Goal: Information Seeking & Learning: Find specific fact

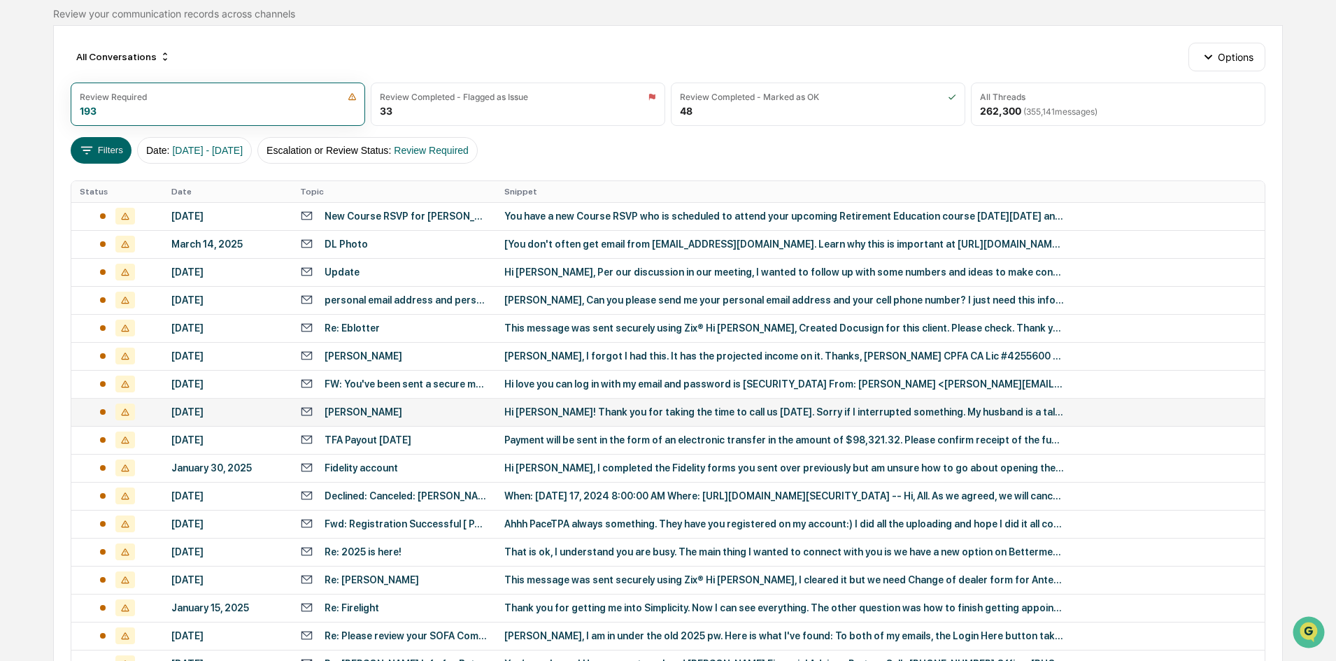
scroll to position [243, 0]
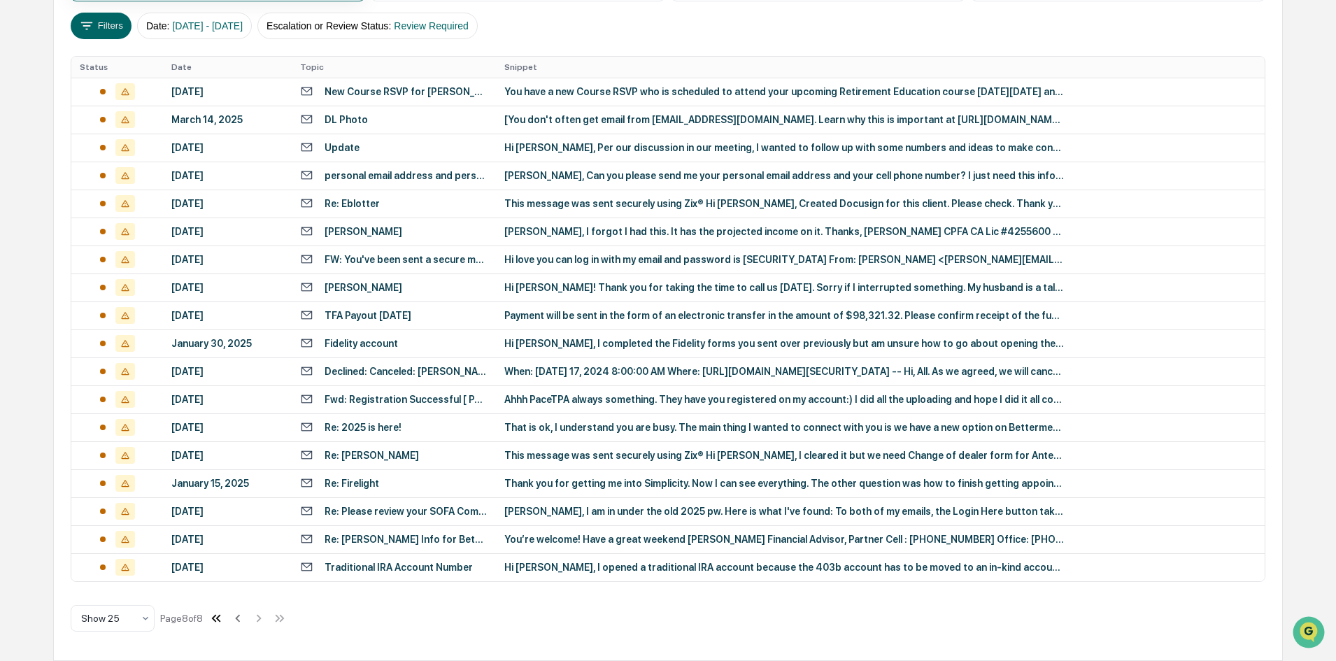
click at [219, 625] on icon at bounding box center [215, 618] width 15 height 15
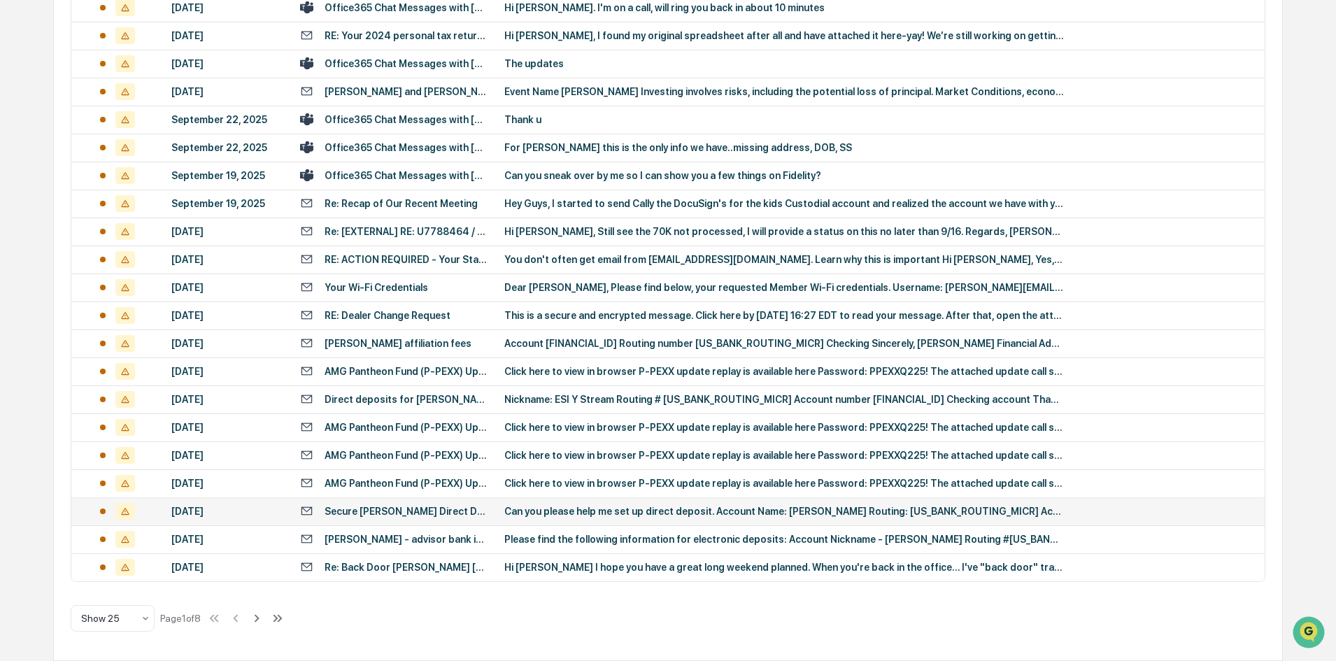
scroll to position [0, 0]
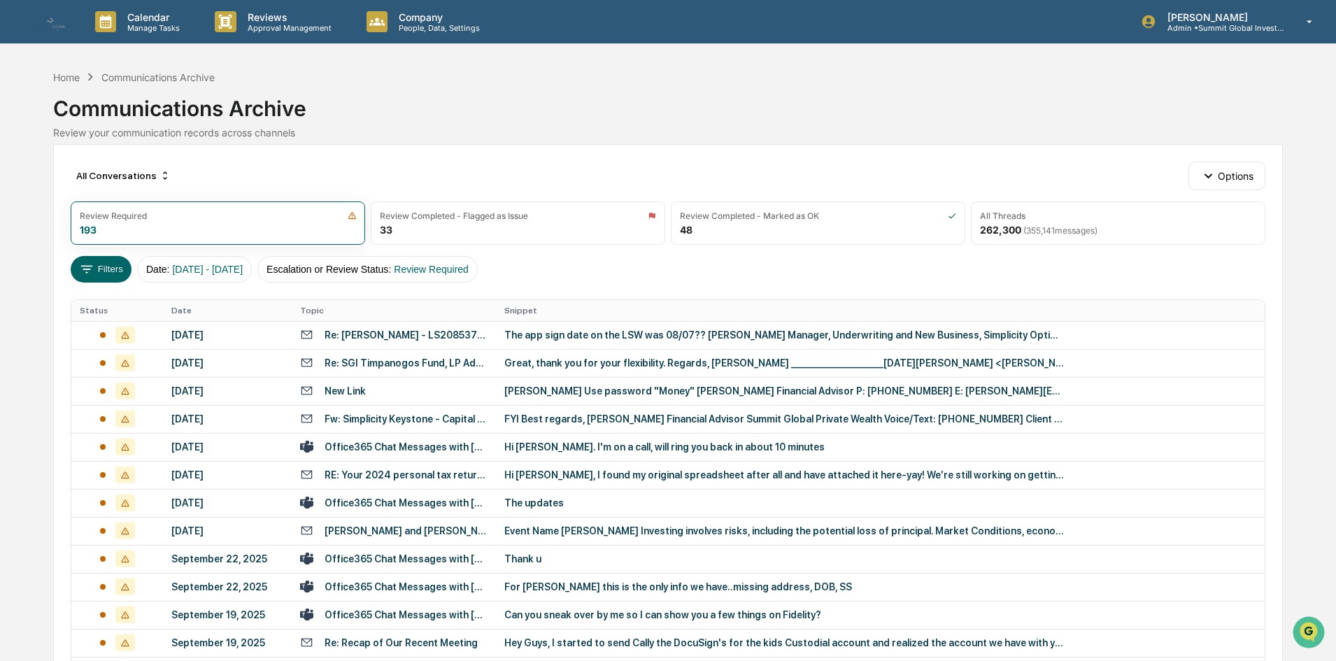
click at [1105, 248] on div "All Conversations Options Review Required 193 Review Completed - Flagged as Iss…" at bounding box center [667, 622] width 1229 height 956
click at [1087, 222] on div "All Threads 262,300 ( 355,141 messages)" at bounding box center [1118, 222] width 294 height 43
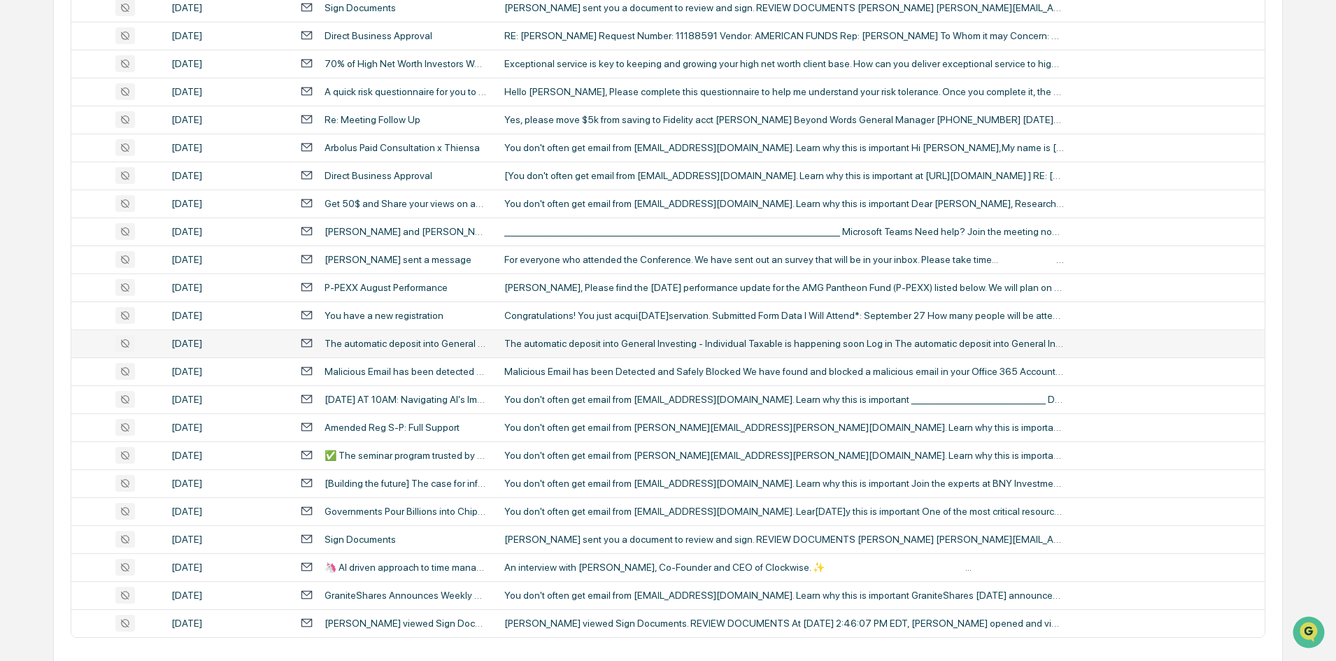
scroll to position [439, 0]
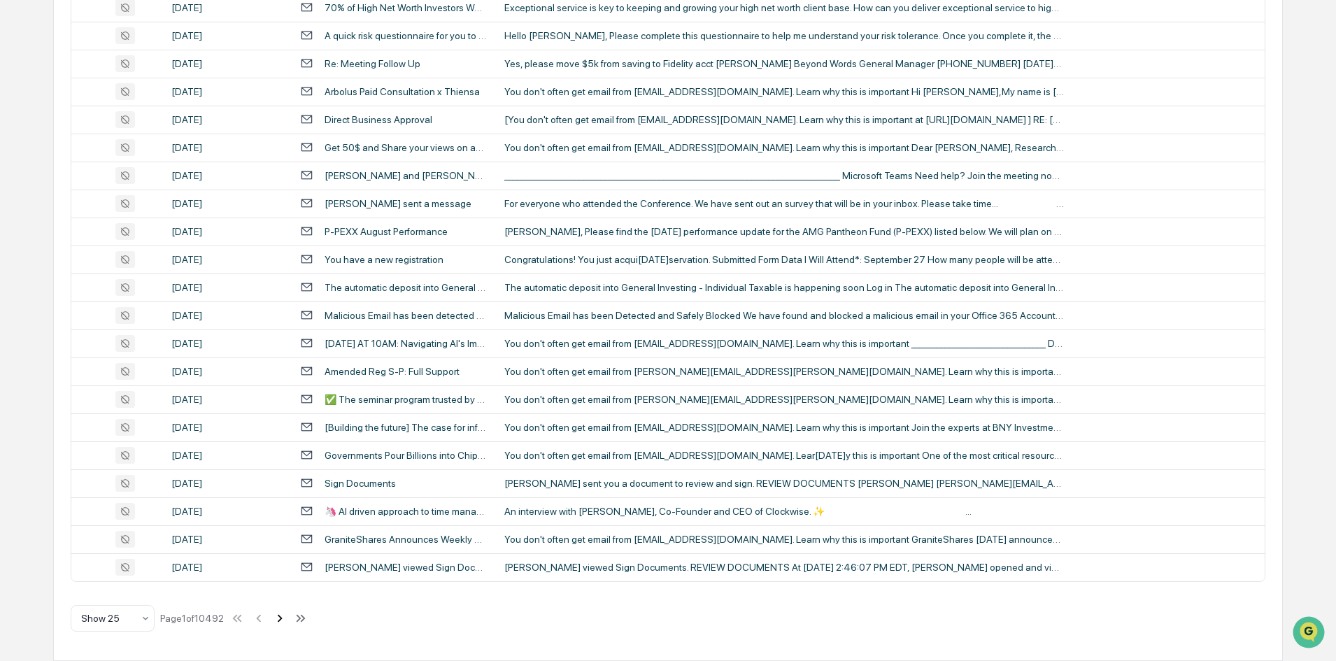
click at [287, 621] on icon at bounding box center [279, 618] width 15 height 15
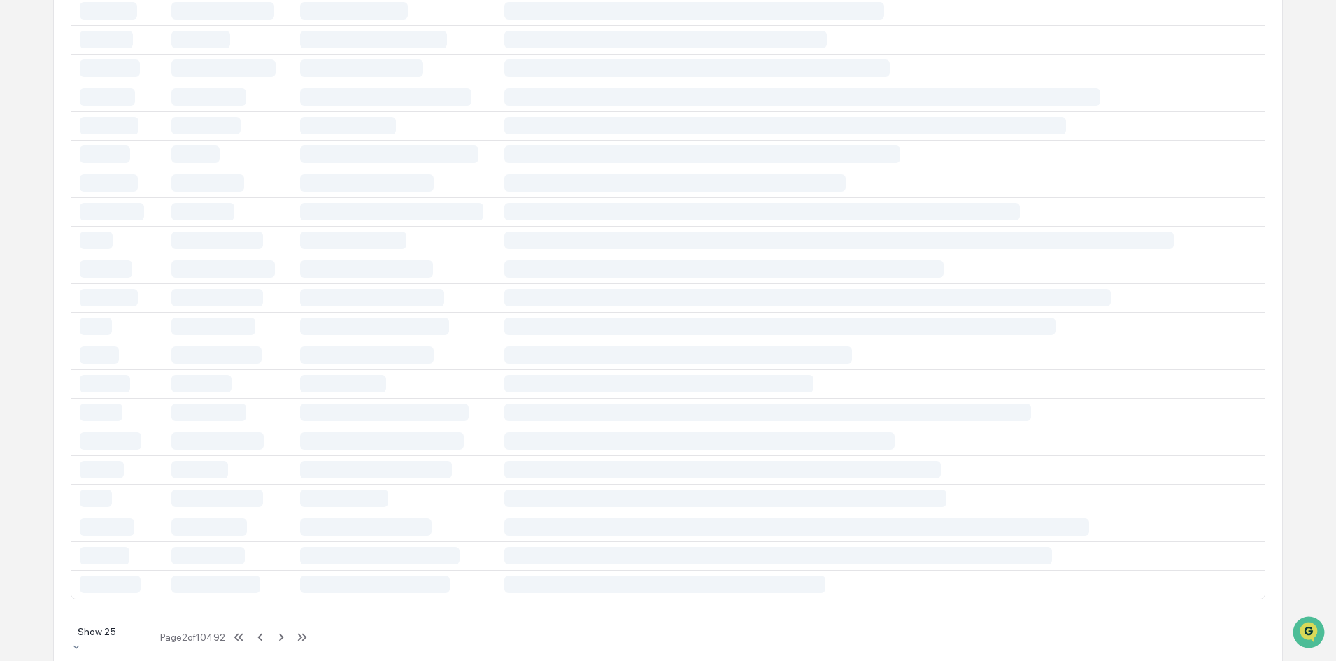
click at [138, 647] on div "Show 25" at bounding box center [113, 637] width 84 height 31
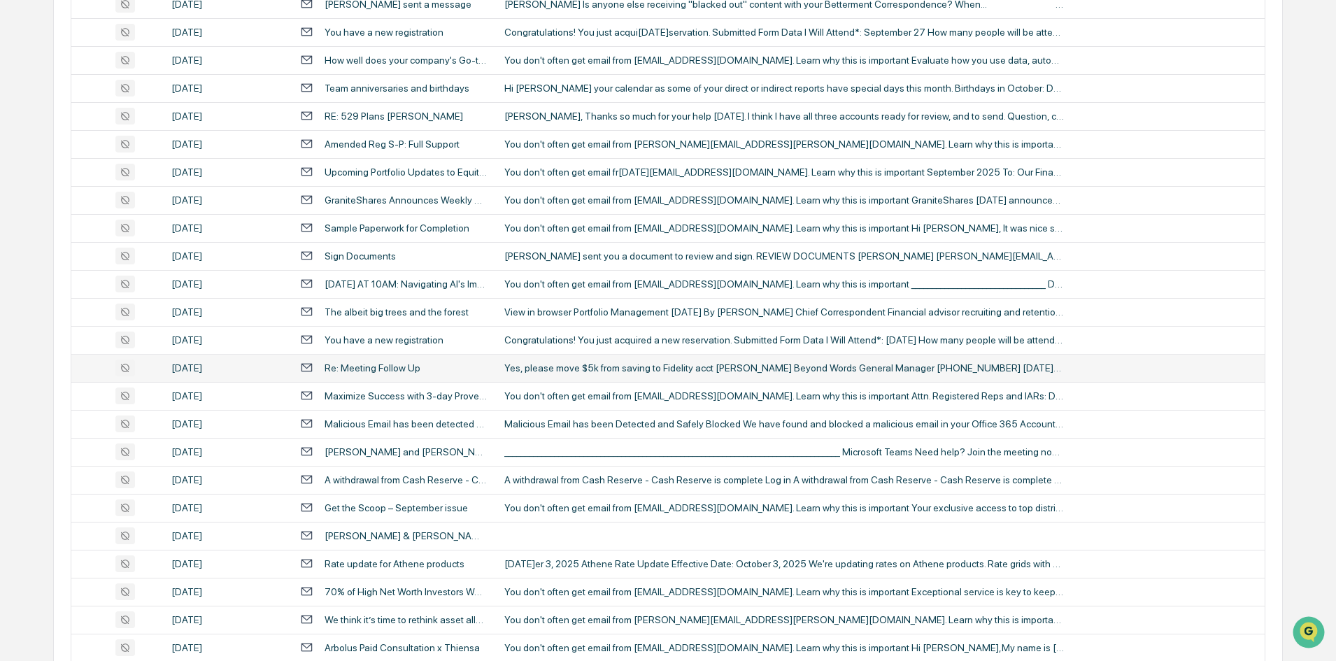
scroll to position [2537, 0]
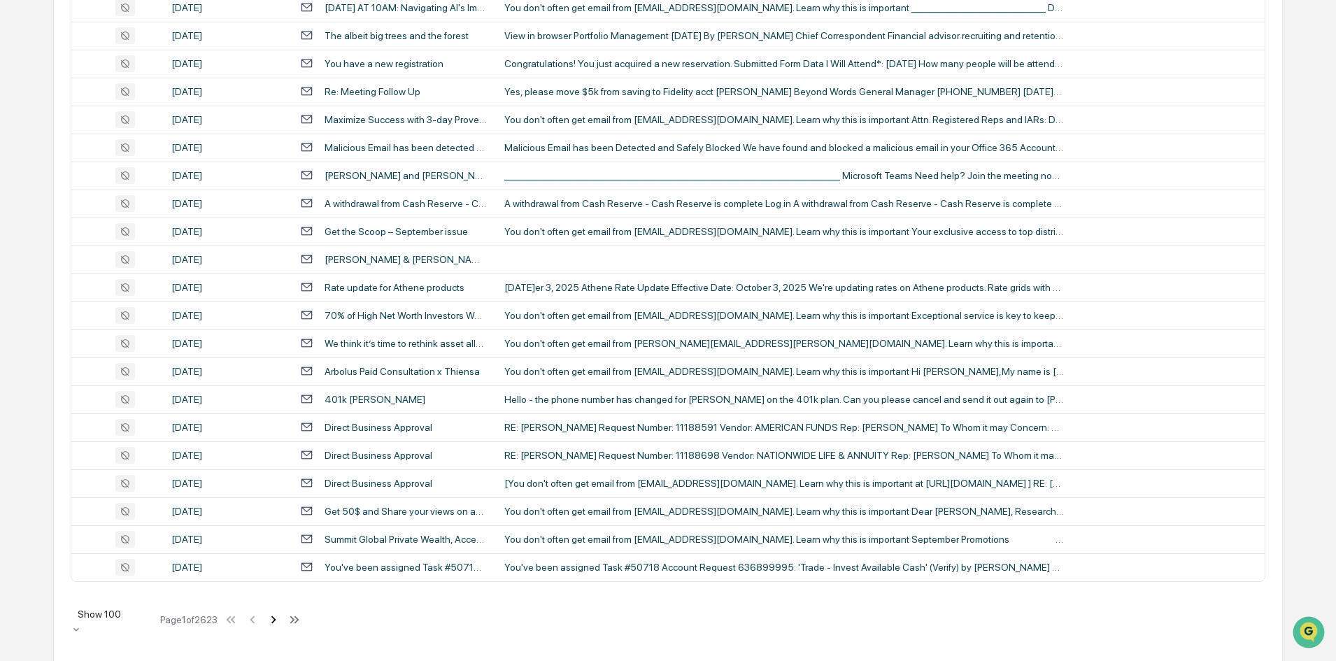
click at [280, 620] on icon at bounding box center [273, 619] width 15 height 15
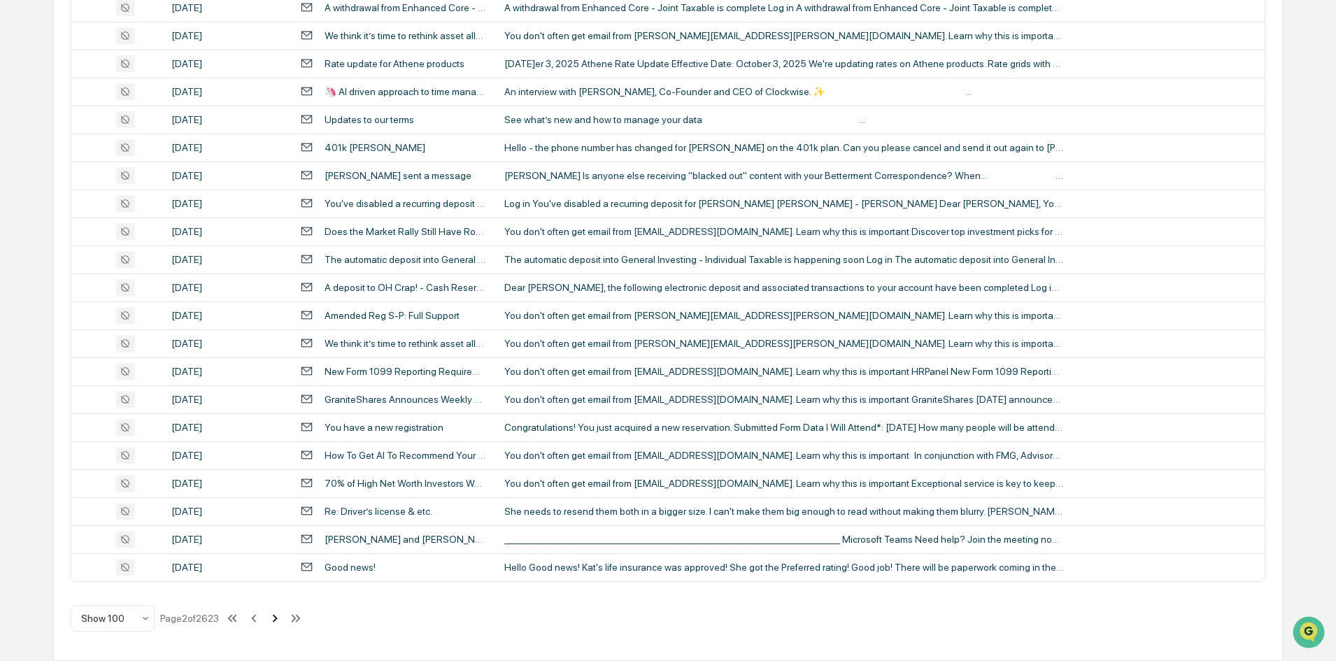
click at [279, 621] on icon at bounding box center [274, 618] width 15 height 15
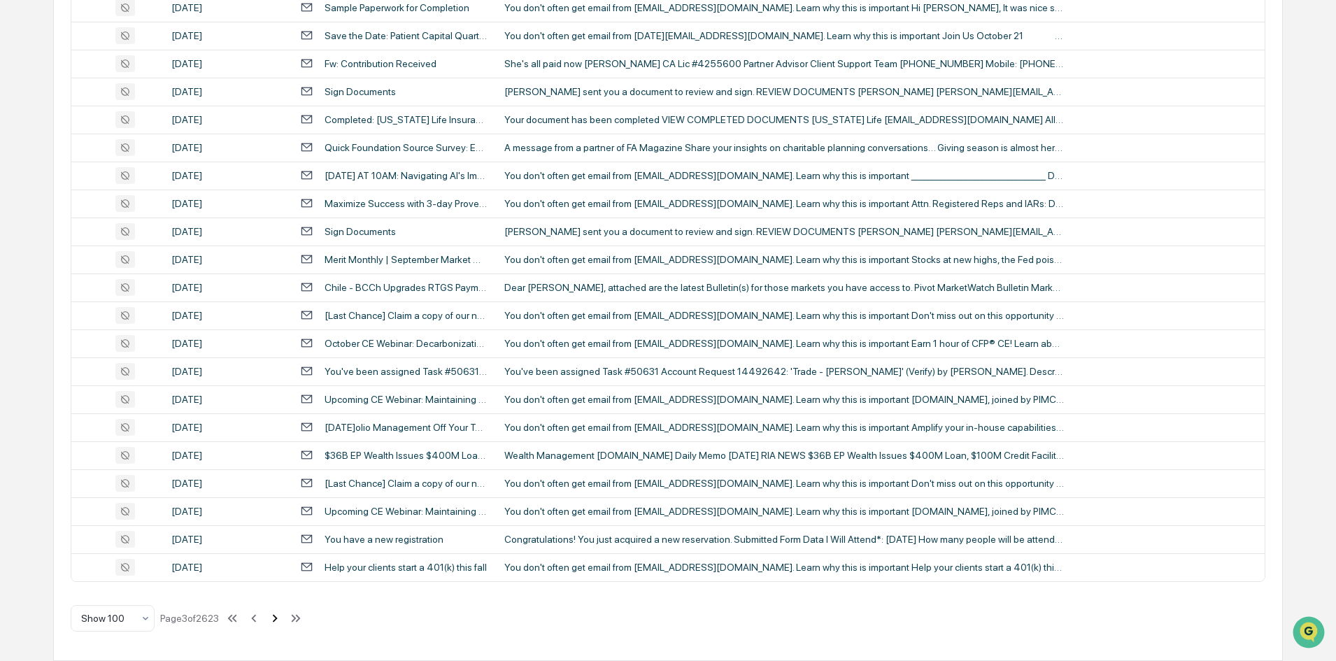
click at [277, 620] on icon at bounding box center [274, 618] width 15 height 15
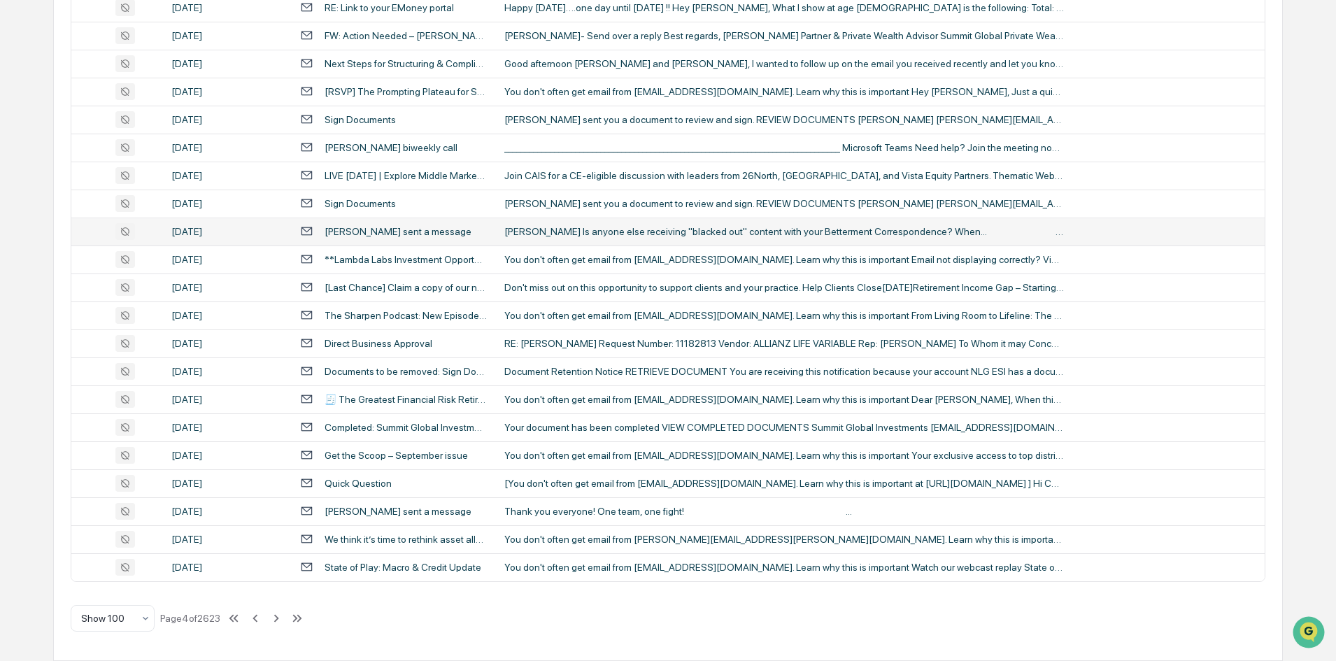
click at [432, 234] on div "[PERSON_NAME] sent a message" at bounding box center [393, 230] width 187 height 13
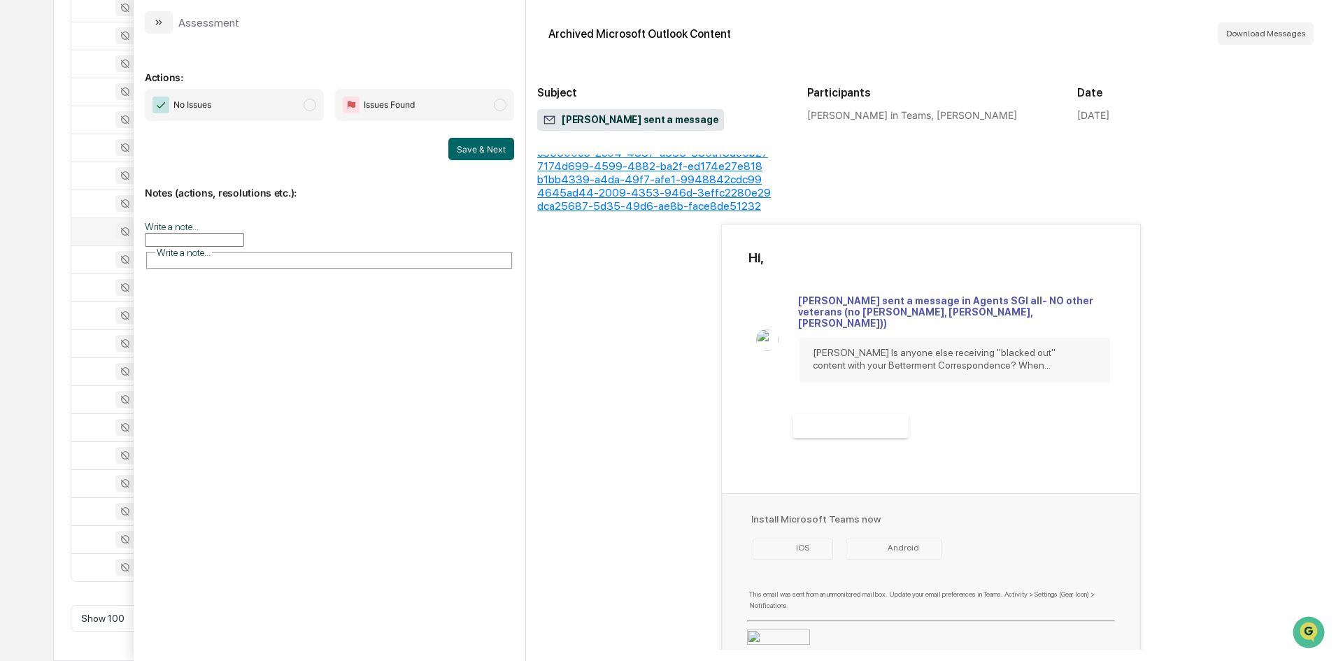
scroll to position [161, 0]
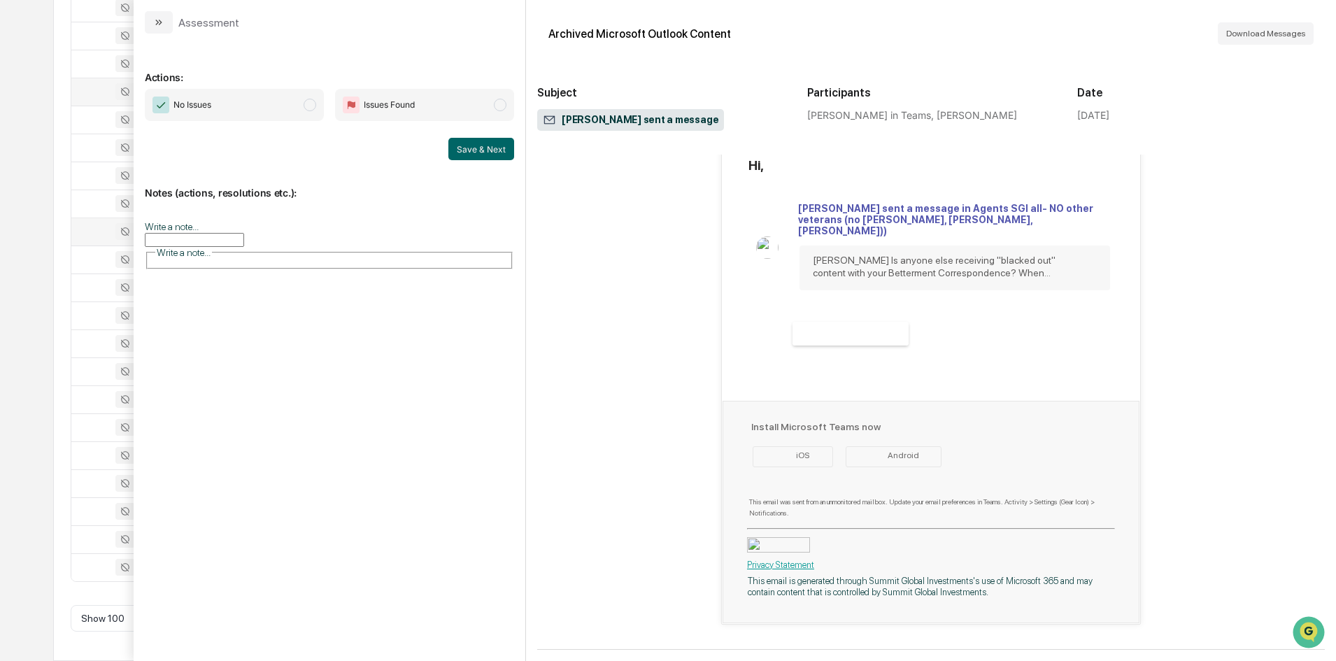
click at [74, 99] on td at bounding box center [116, 92] width 91 height 28
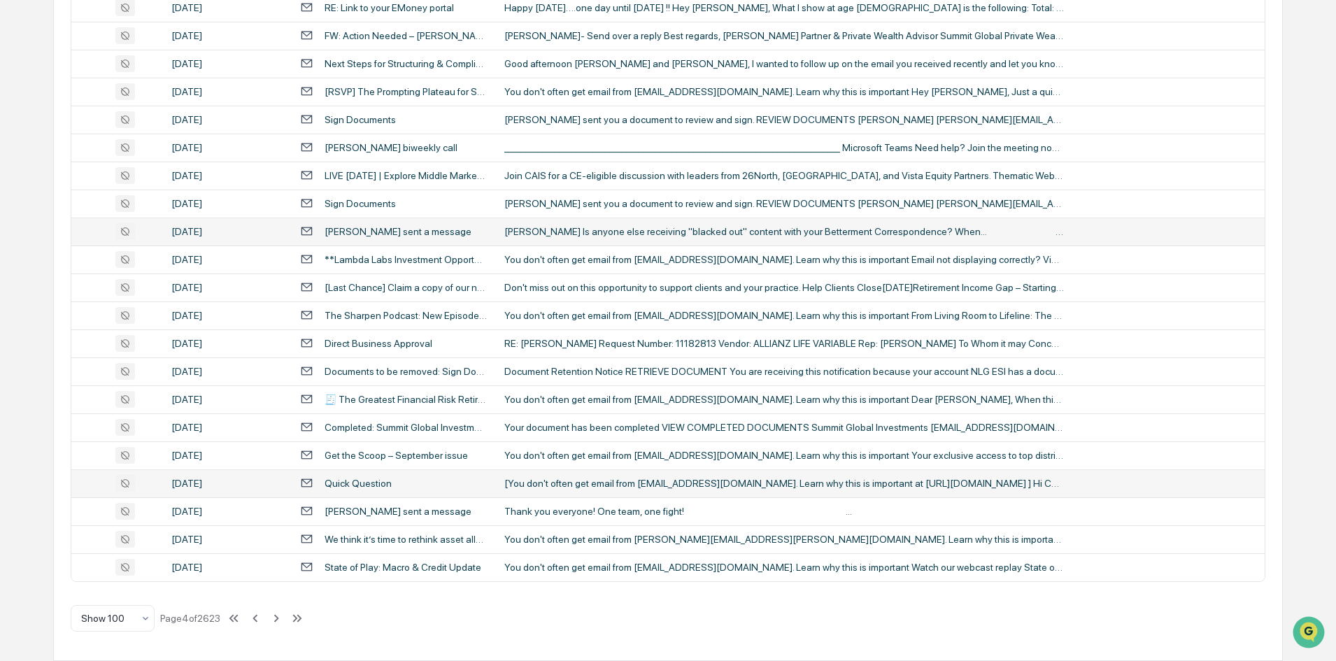
click at [350, 494] on td "Quick Question" at bounding box center [394, 483] width 204 height 28
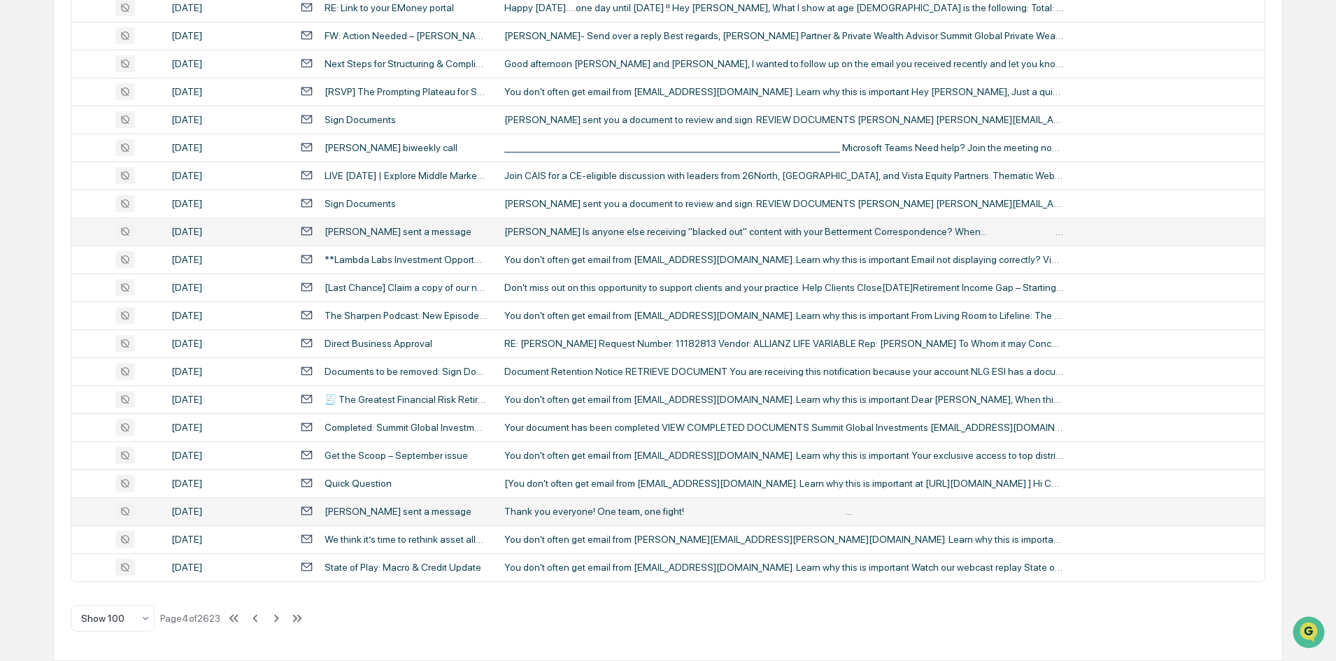
click at [380, 518] on div "[PERSON_NAME] sent a message" at bounding box center [393, 510] width 187 height 13
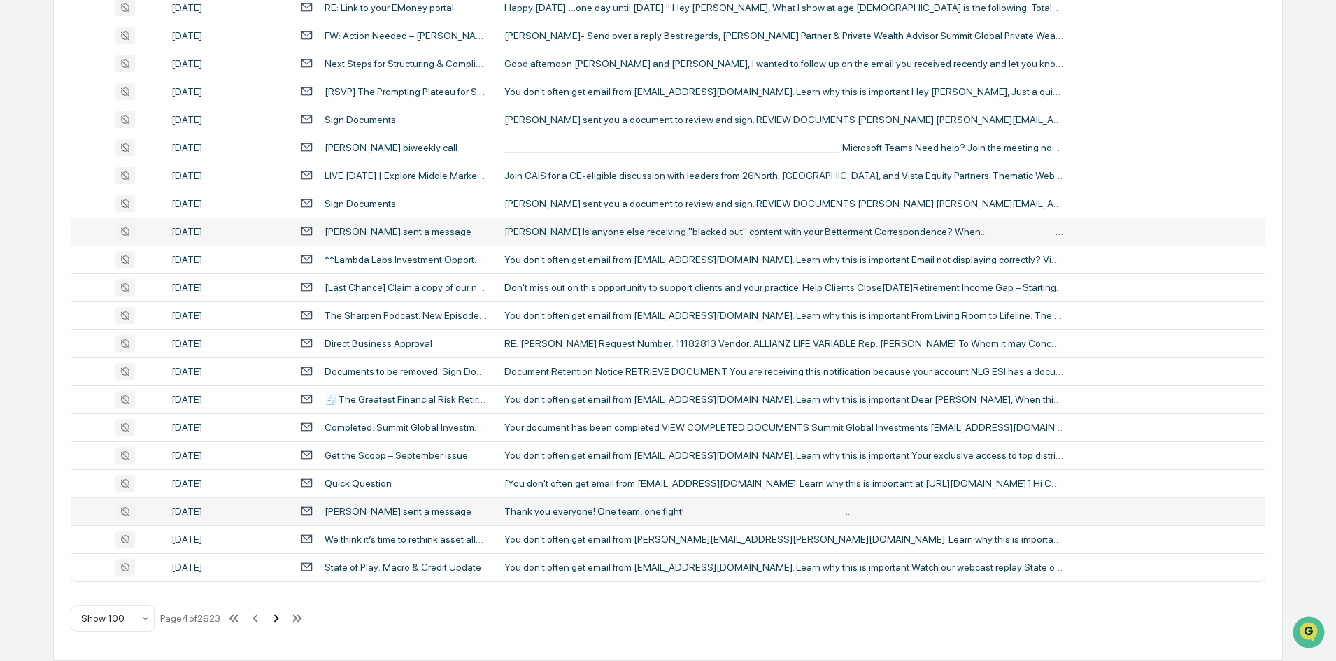
click at [278, 618] on icon at bounding box center [276, 618] width 15 height 15
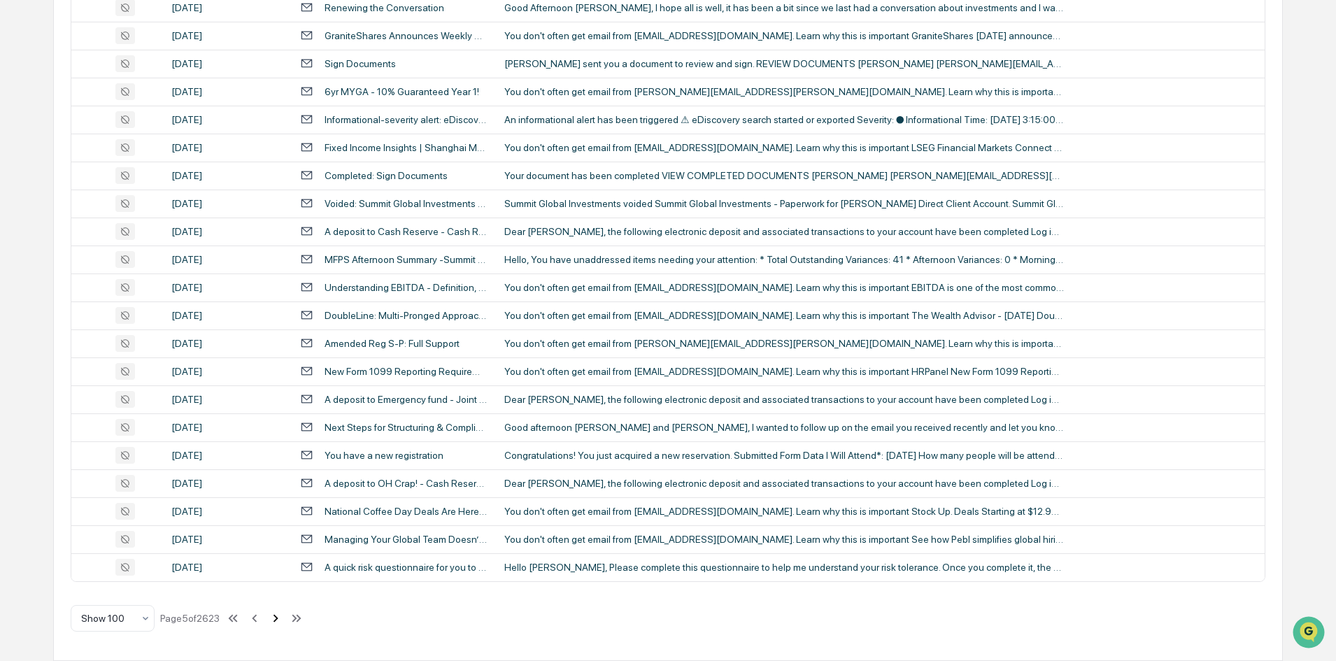
click at [277, 619] on icon at bounding box center [275, 618] width 15 height 15
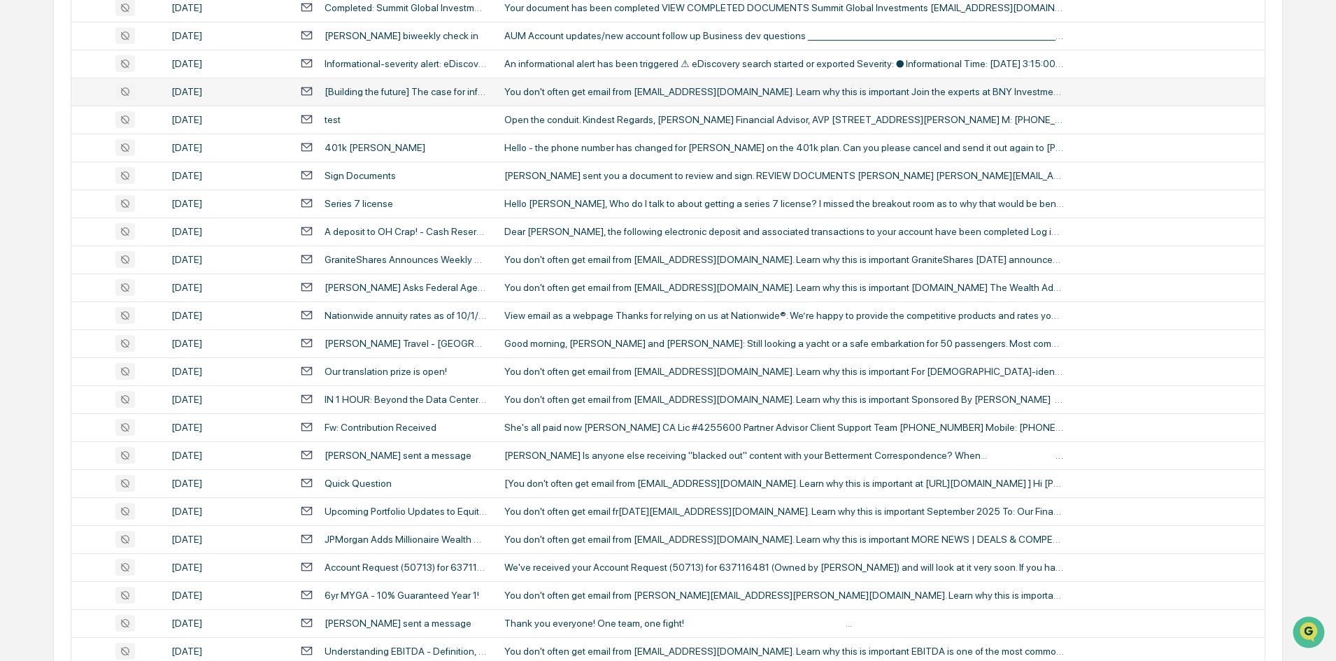
scroll to position [369, 0]
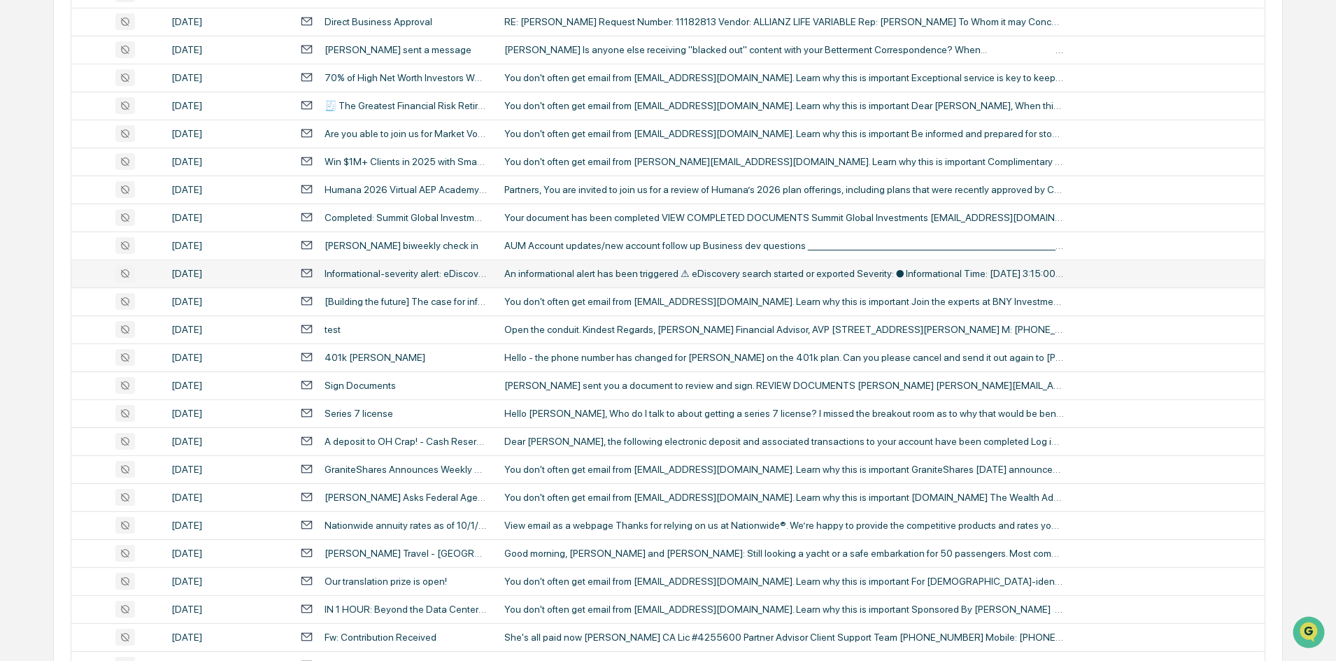
click at [413, 274] on div "Informational-severity alert: eDiscovery search started or exported" at bounding box center [405, 273] width 163 height 11
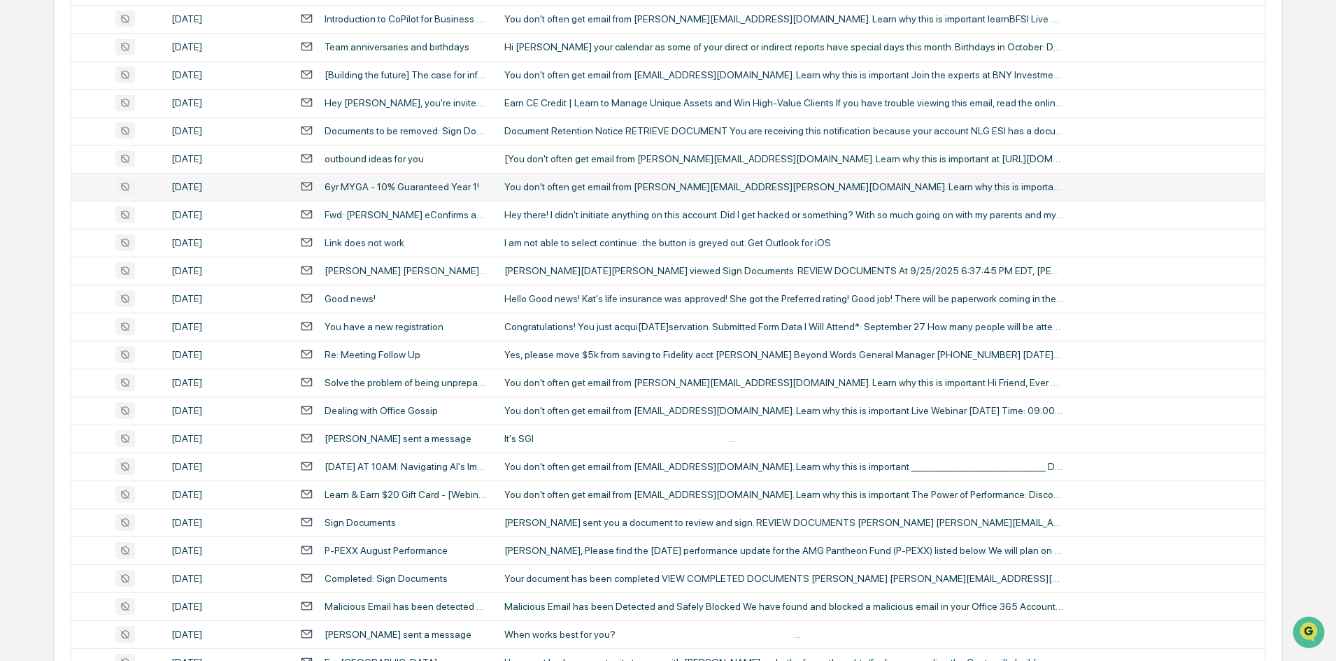
scroll to position [2537, 0]
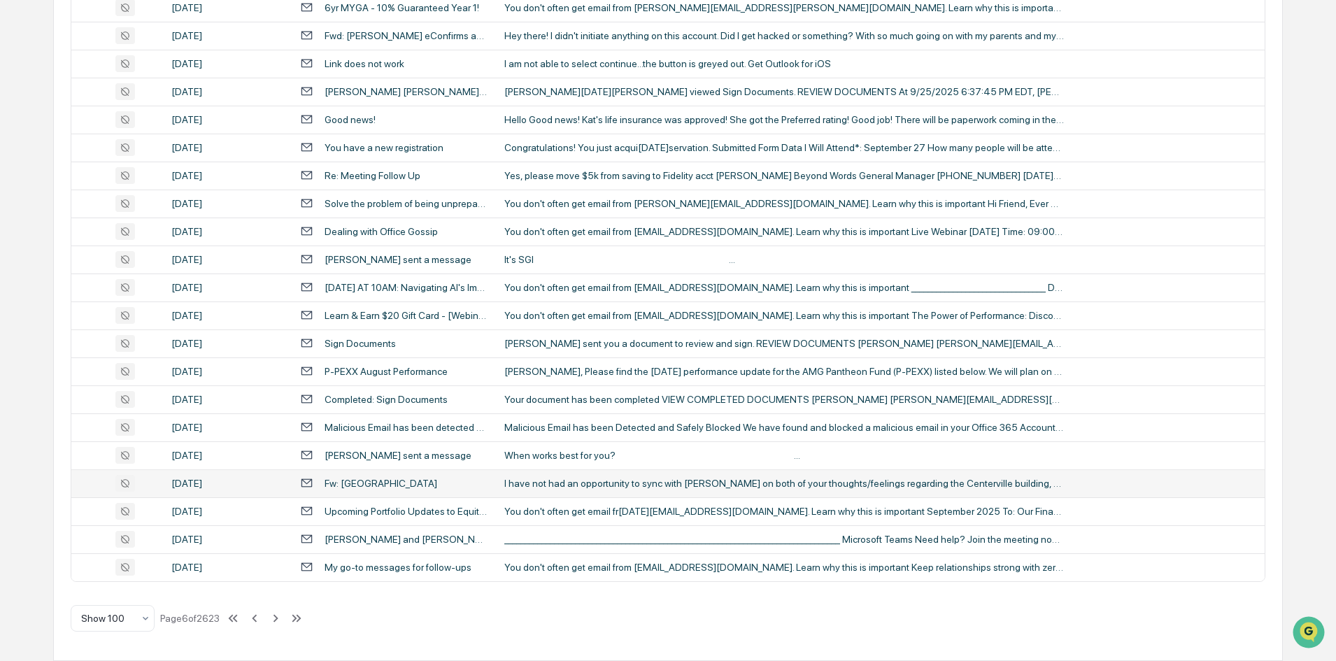
click at [334, 479] on div "Fw: [GEOGRAPHIC_DATA]" at bounding box center [380, 483] width 113 height 11
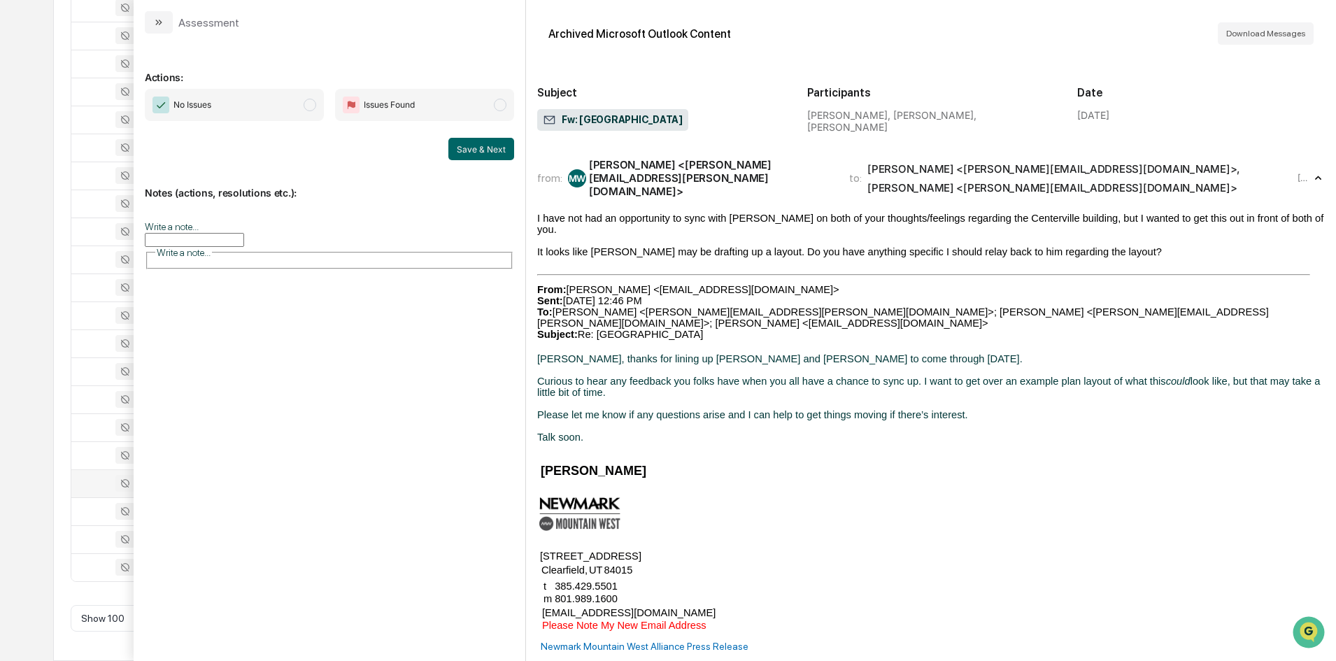
scroll to position [2327, 0]
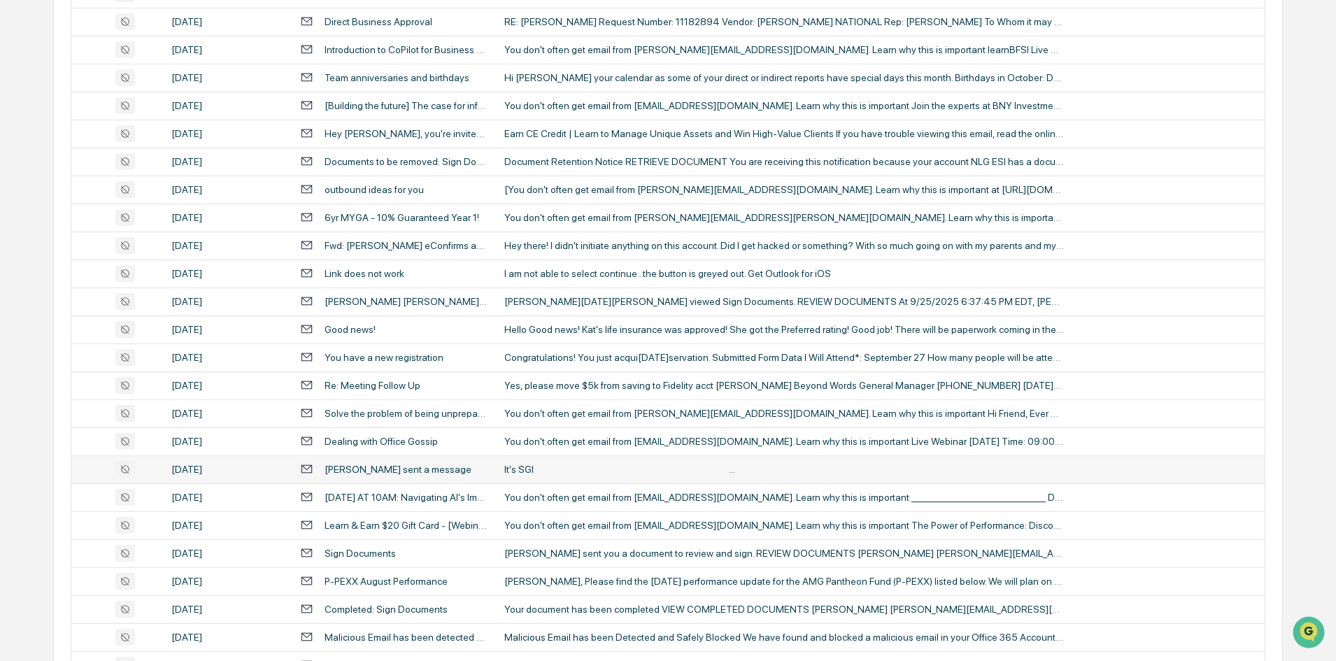
click at [472, 477] on td "[PERSON_NAME] sent a message" at bounding box center [394, 469] width 204 height 28
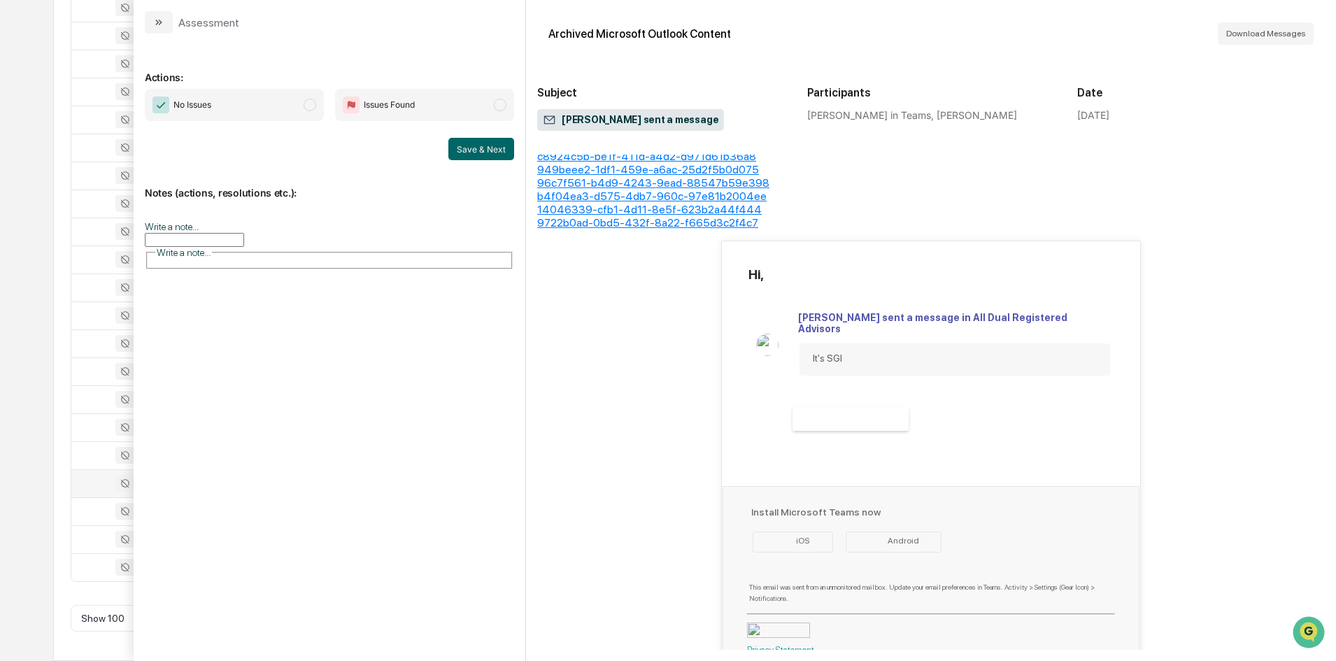
scroll to position [135, 0]
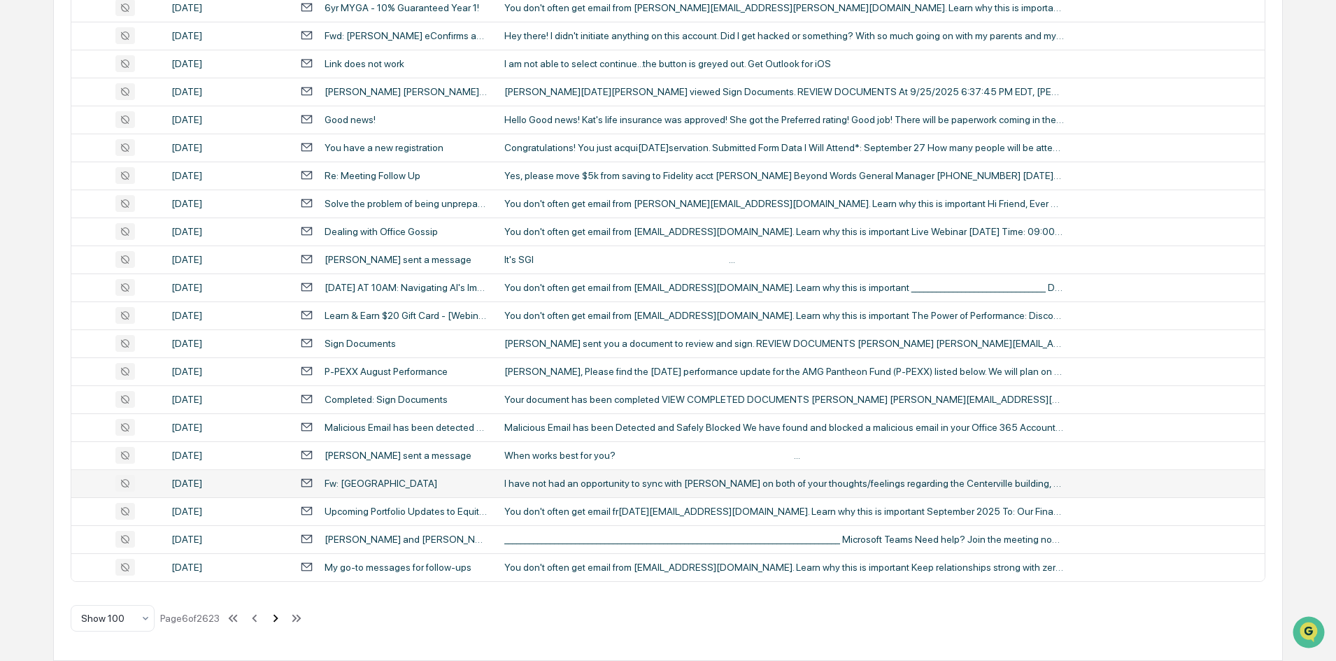
click at [283, 620] on icon at bounding box center [275, 618] width 15 height 15
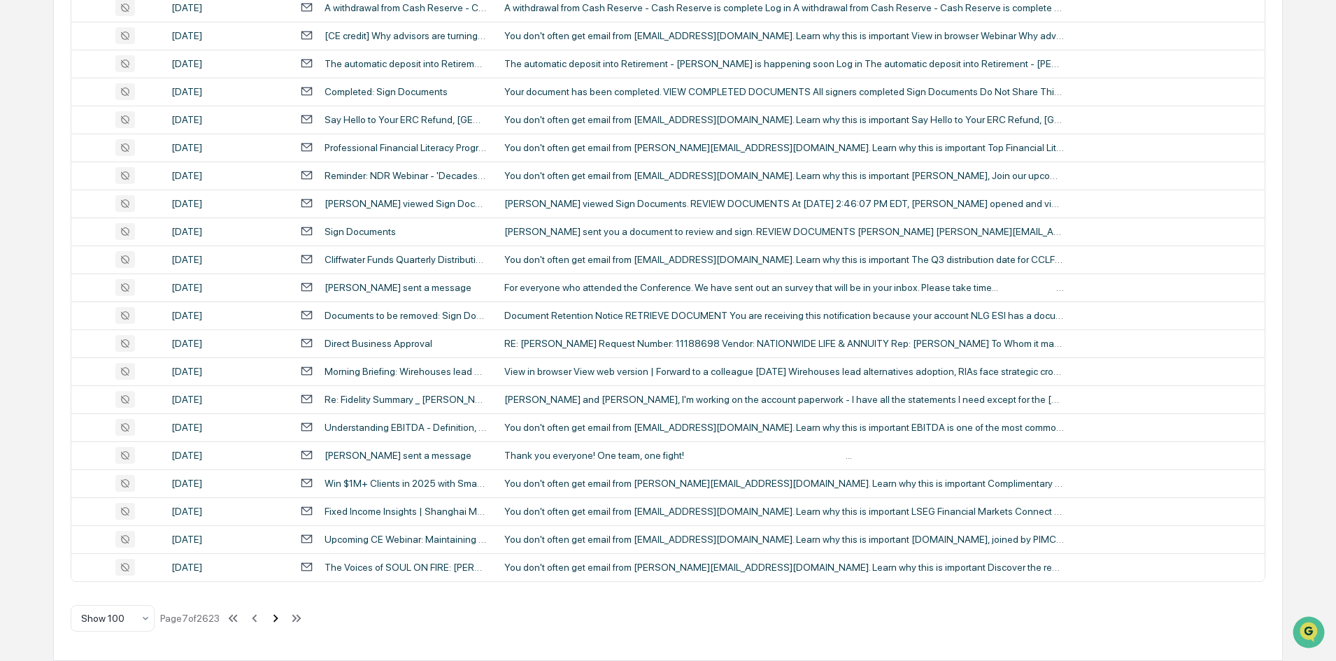
click at [274, 617] on icon at bounding box center [275, 618] width 15 height 15
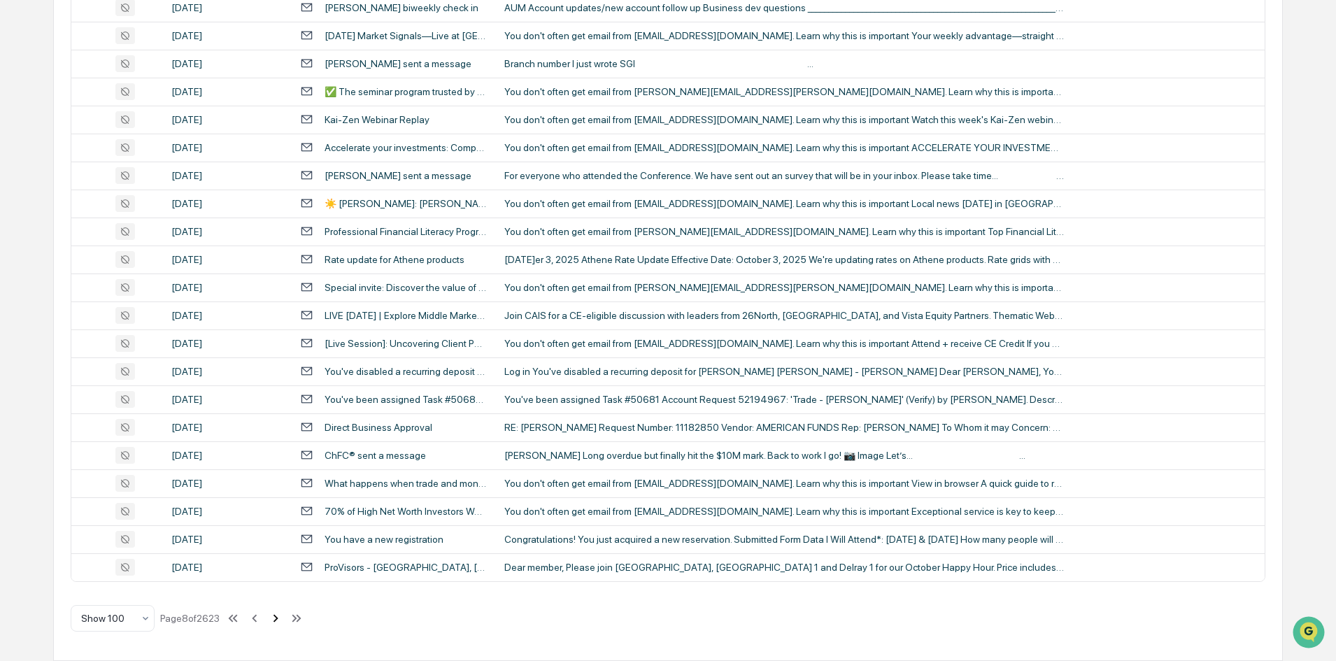
click at [277, 626] on button at bounding box center [275, 618] width 15 height 28
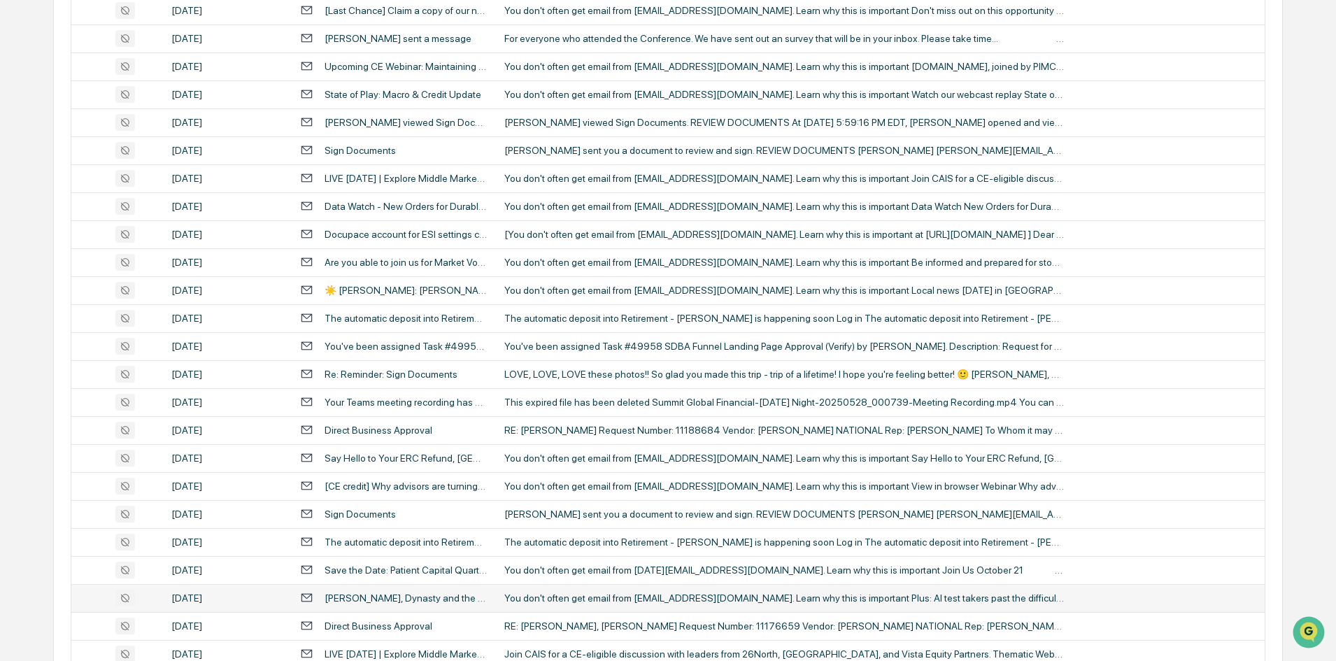
scroll to position [2537, 0]
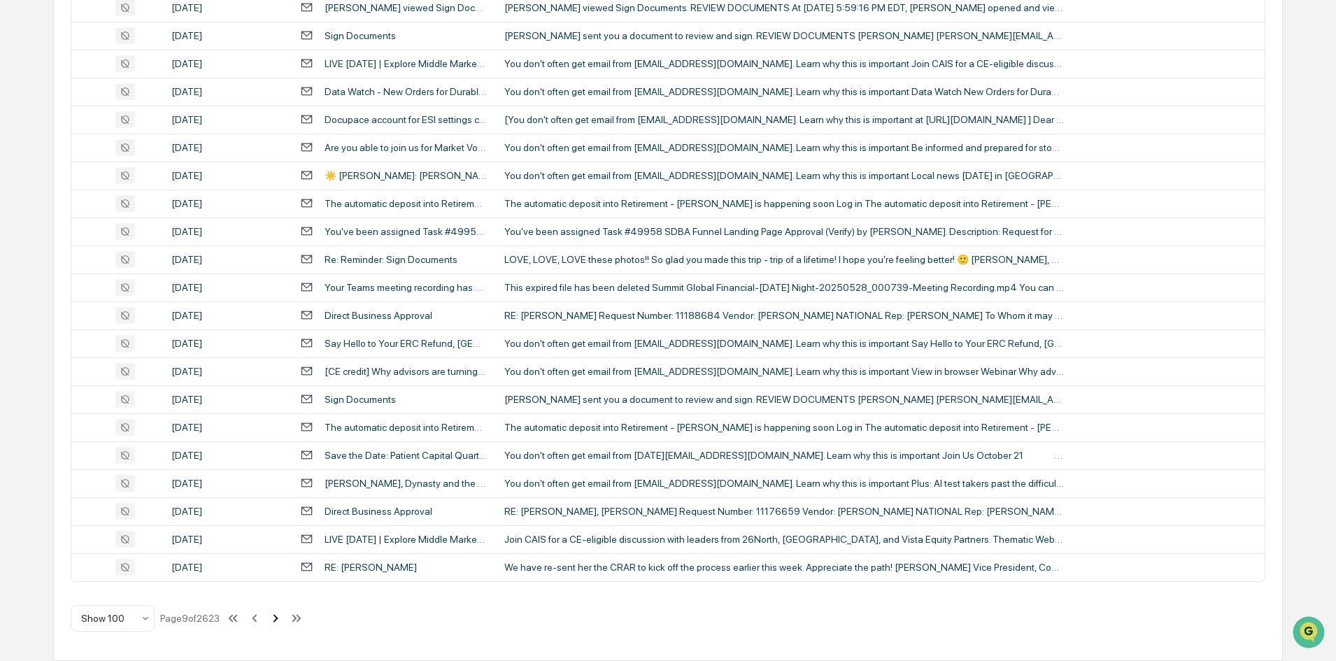
click at [281, 621] on icon at bounding box center [275, 618] width 15 height 15
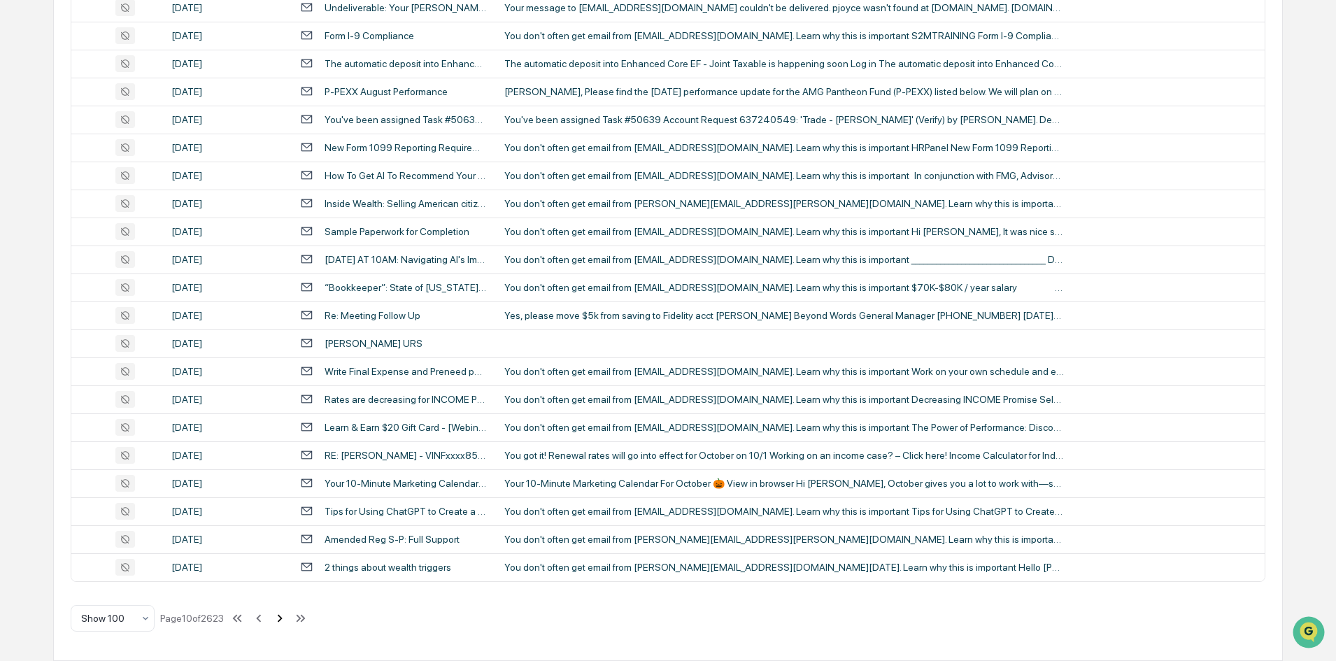
click at [280, 623] on icon at bounding box center [279, 618] width 15 height 15
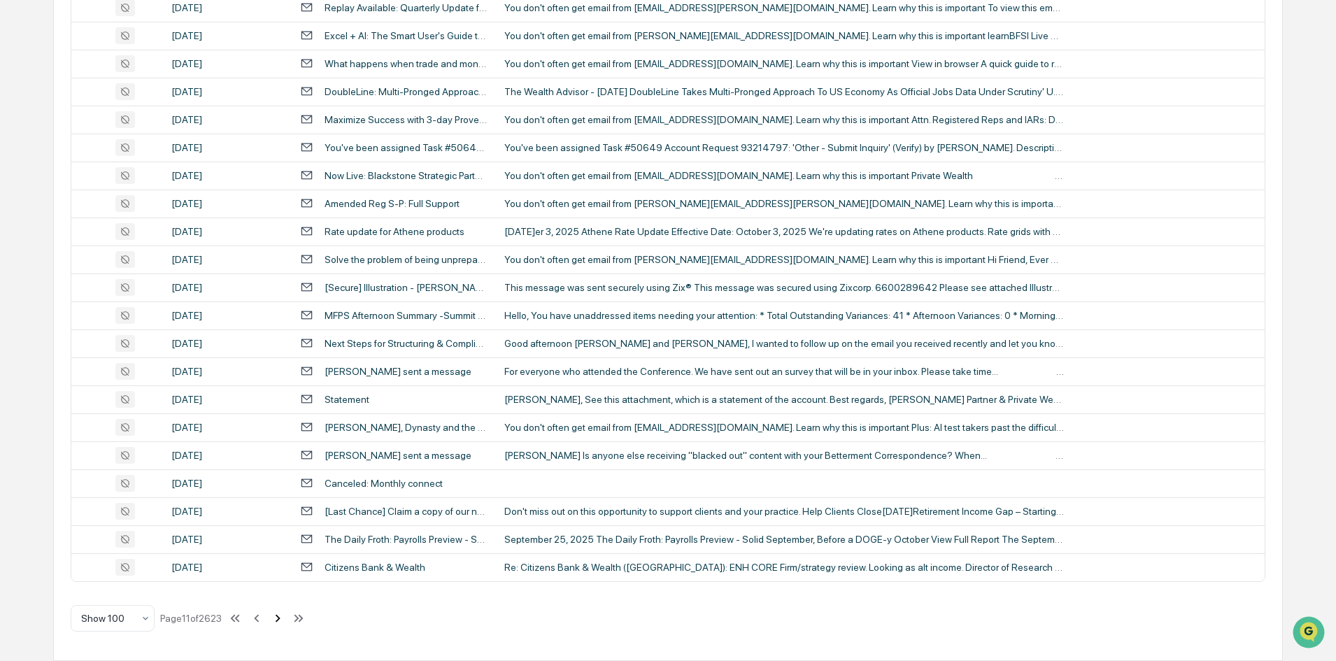
click at [279, 620] on icon at bounding box center [277, 618] width 15 height 15
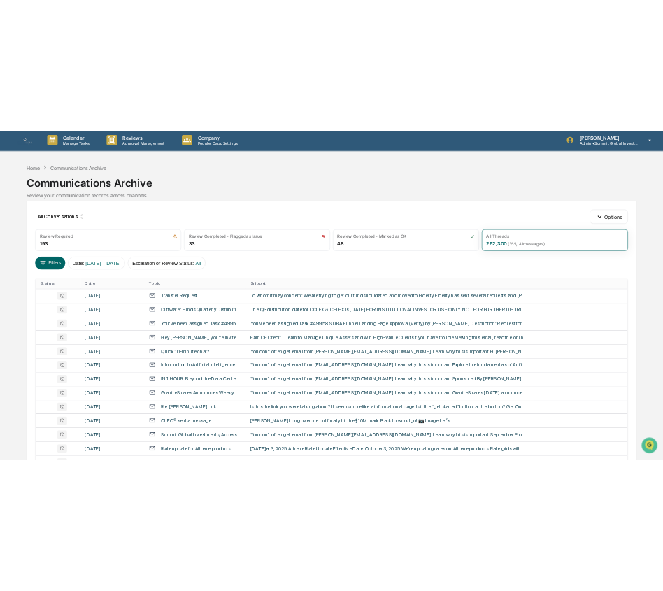
scroll to position [0, 0]
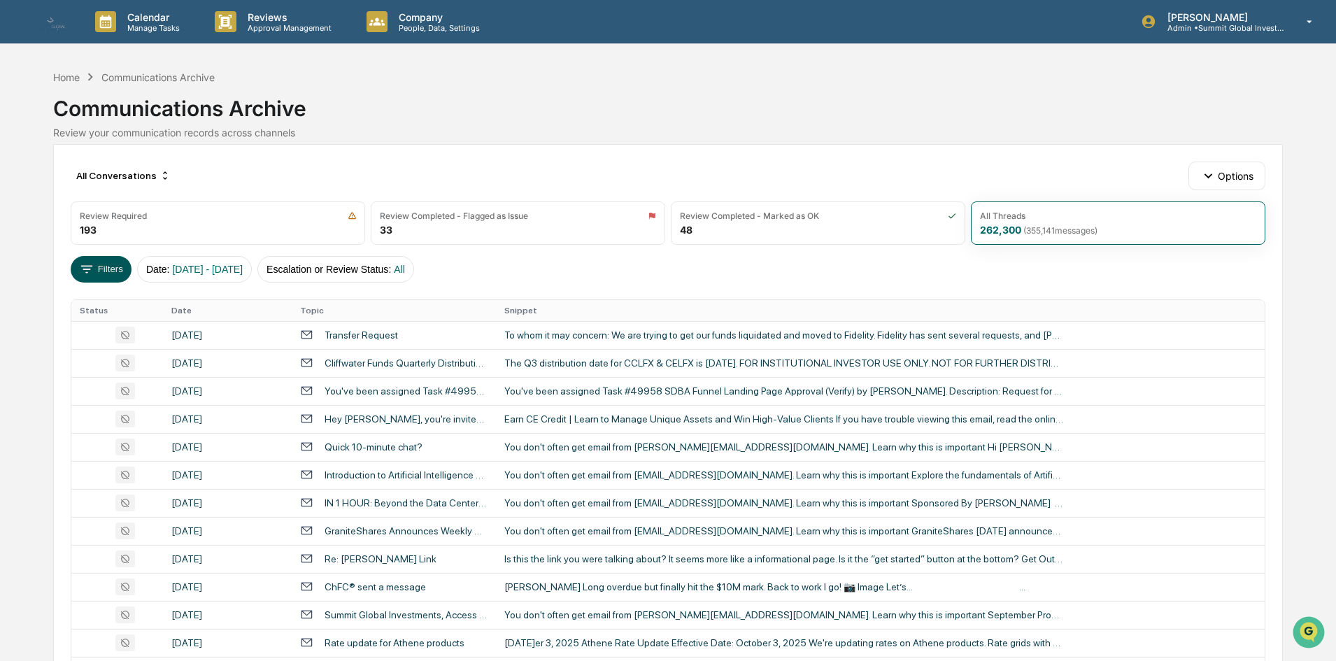
click at [103, 269] on button "Filters" at bounding box center [101, 269] width 61 height 27
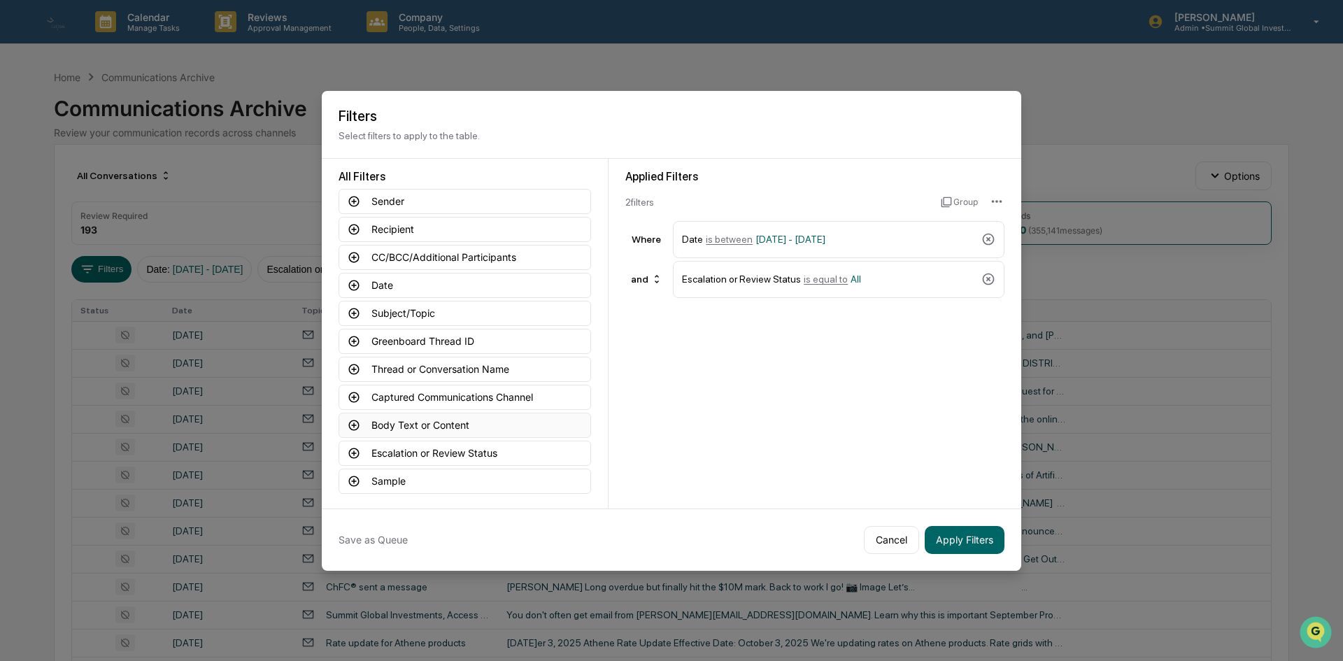
click at [415, 424] on button "Body Text or Content" at bounding box center [464, 425] width 252 height 25
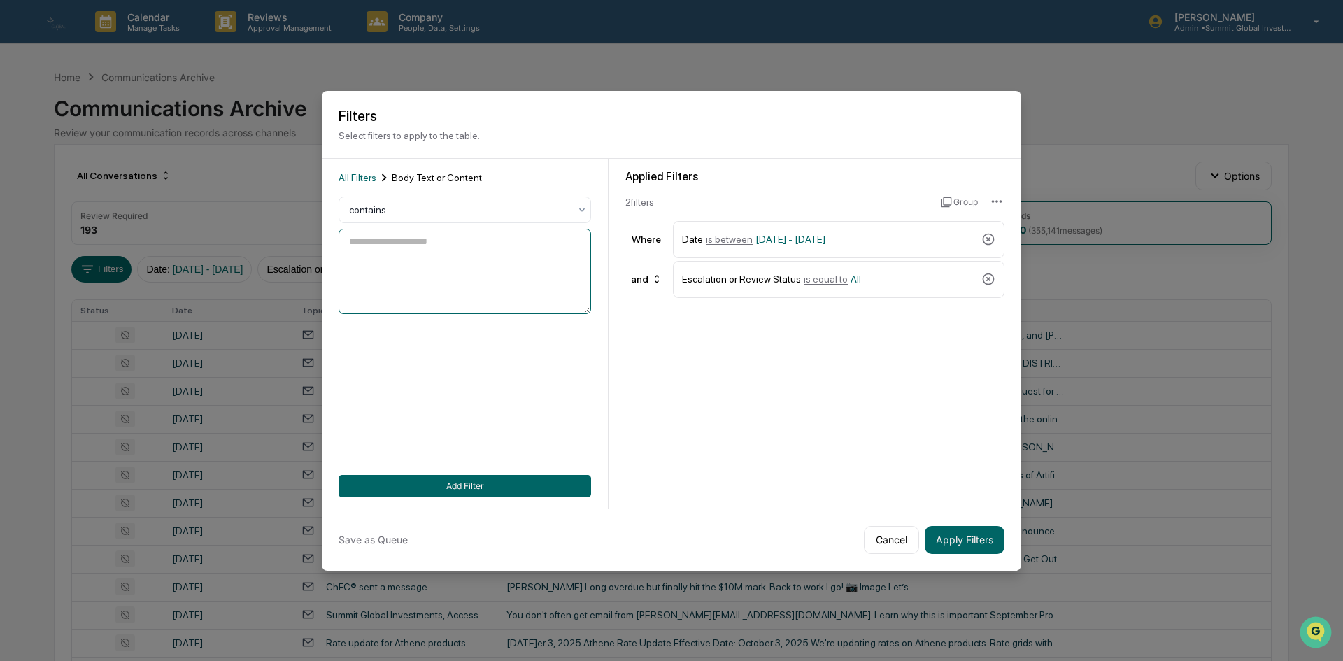
click at [517, 257] on textarea at bounding box center [464, 271] width 252 height 85
type textarea "*****"
click at [527, 481] on button "Add Filter" at bounding box center [464, 486] width 252 height 22
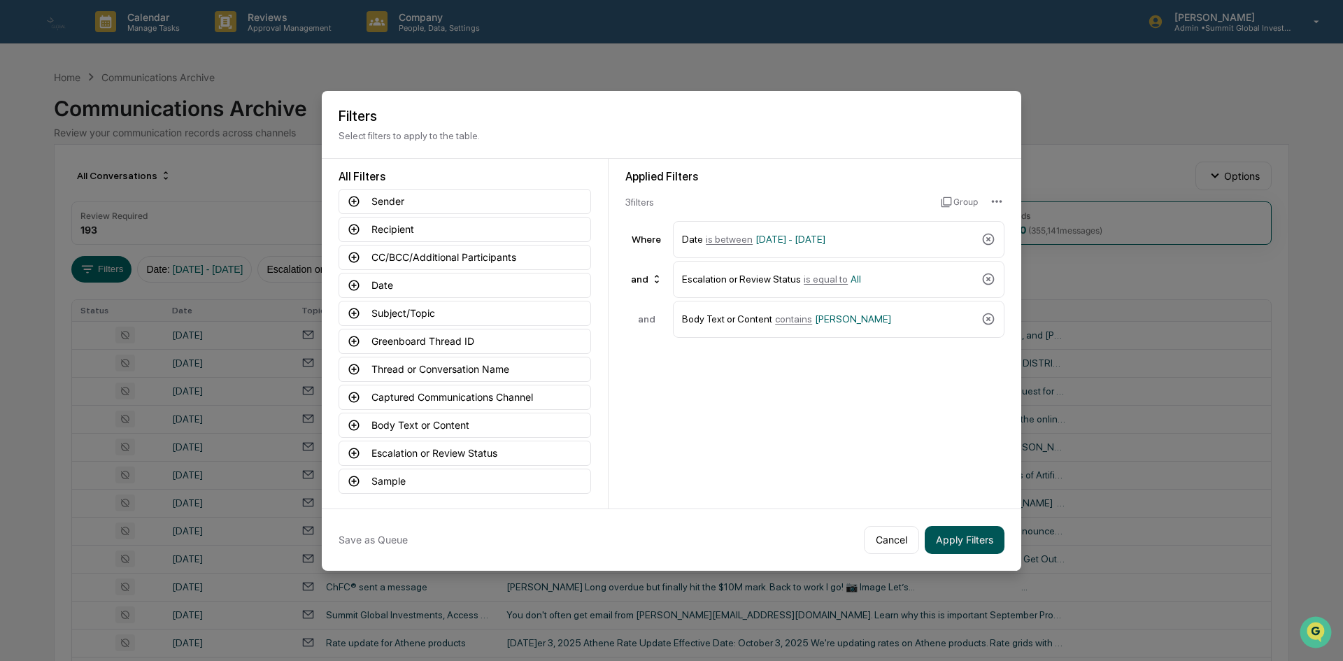
click at [958, 543] on button "Apply Filters" at bounding box center [965, 540] width 80 height 28
